Goal: Check status

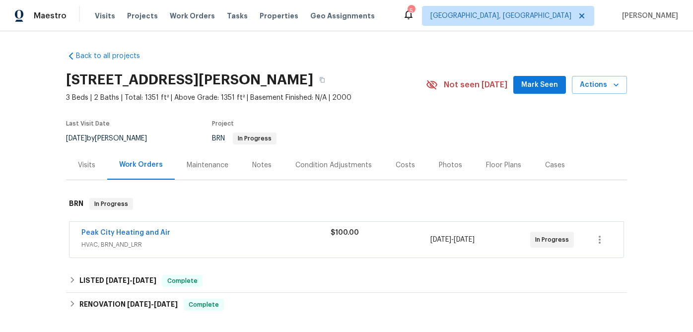
click at [189, 230] on div "Peak City Heating and Air" at bounding box center [205, 234] width 249 height 12
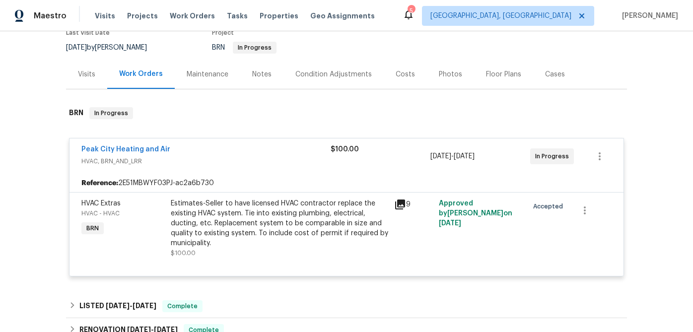
scroll to position [92, 0]
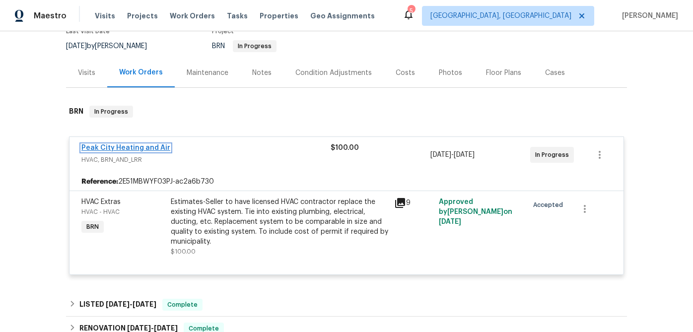
click at [156, 148] on link "Peak City Heating and Air" at bounding box center [125, 147] width 89 height 7
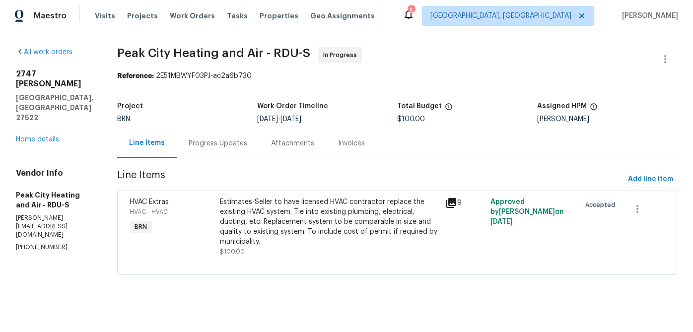
click at [348, 138] on div "Invoices" at bounding box center [351, 143] width 27 height 10
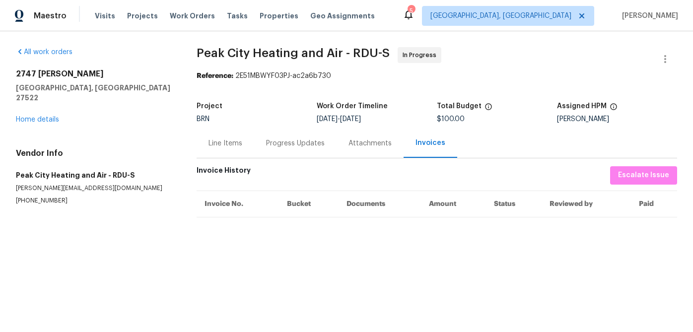
click at [232, 143] on div "Line Items" at bounding box center [225, 143] width 34 height 10
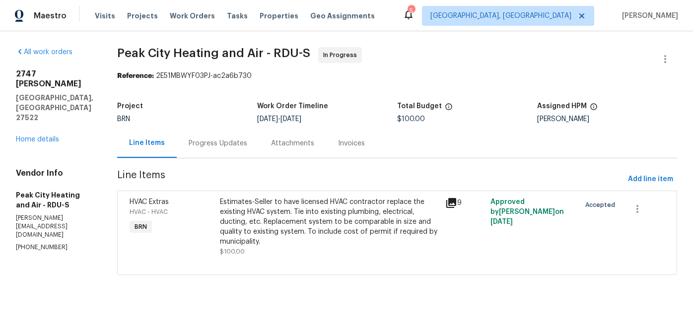
click at [227, 144] on div "Progress Updates" at bounding box center [218, 143] width 59 height 10
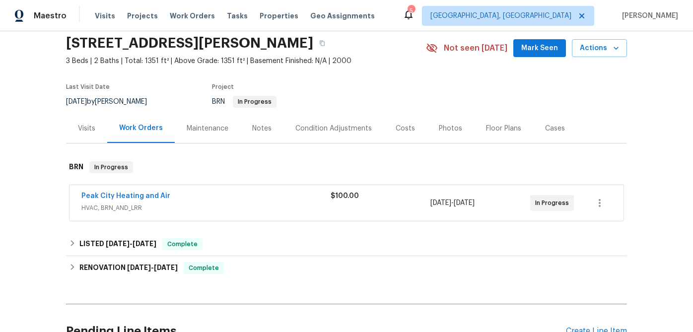
scroll to position [37, 0]
click at [208, 209] on span "HVAC, BRN_AND_LRR" at bounding box center [205, 207] width 249 height 10
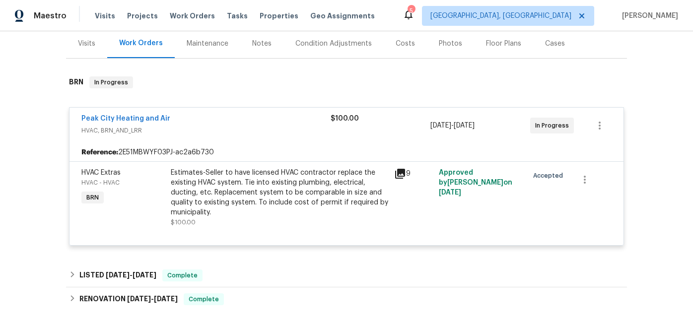
scroll to position [124, 0]
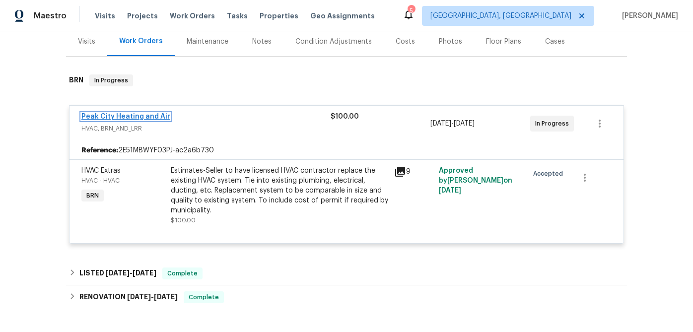
click at [121, 115] on link "Peak City Heating and Air" at bounding box center [125, 116] width 89 height 7
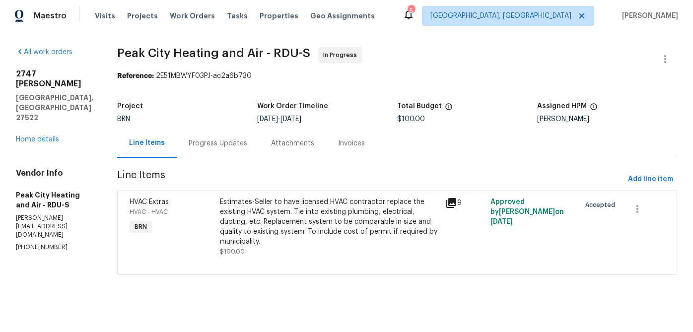
click at [209, 148] on div "Progress Updates" at bounding box center [218, 143] width 82 height 29
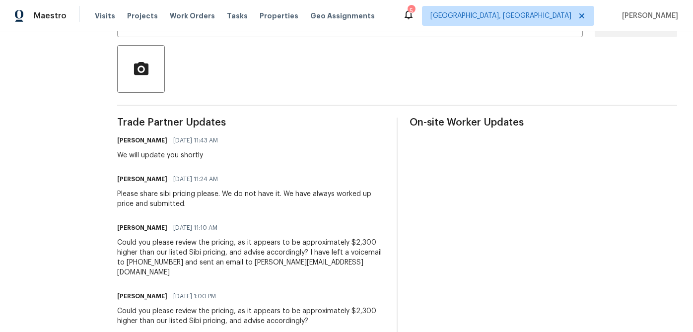
scroll to position [225, 0]
